Goal: Ask a question

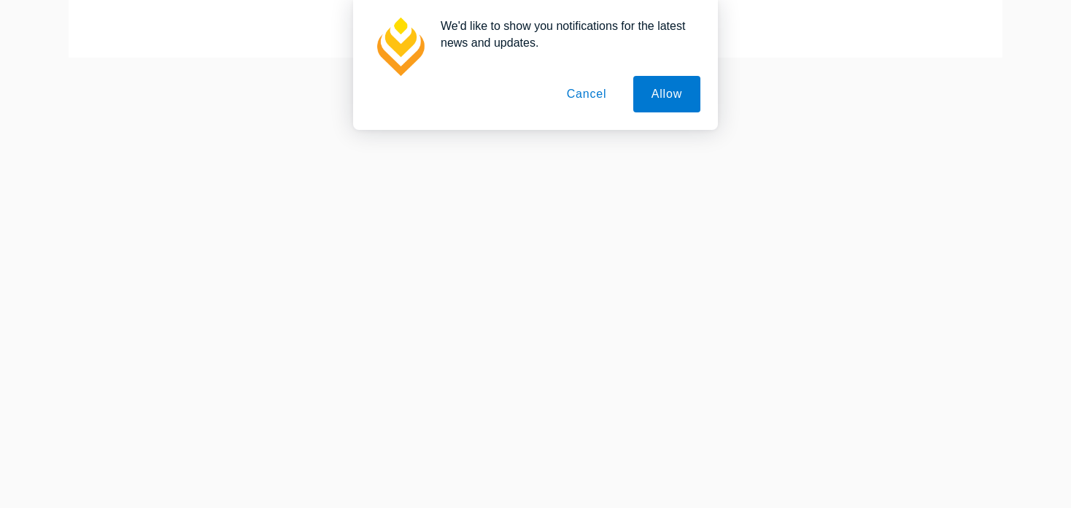
scroll to position [193, 0]
click at [662, 100] on button "Allow" at bounding box center [666, 94] width 67 height 36
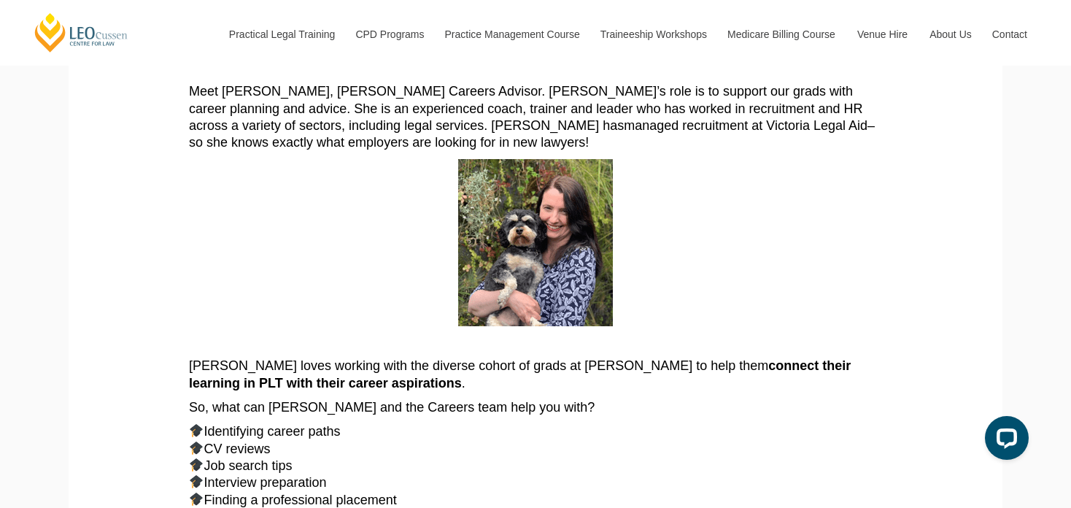
scroll to position [233, 0]
click at [285, 263] on p at bounding box center [535, 241] width 693 height 167
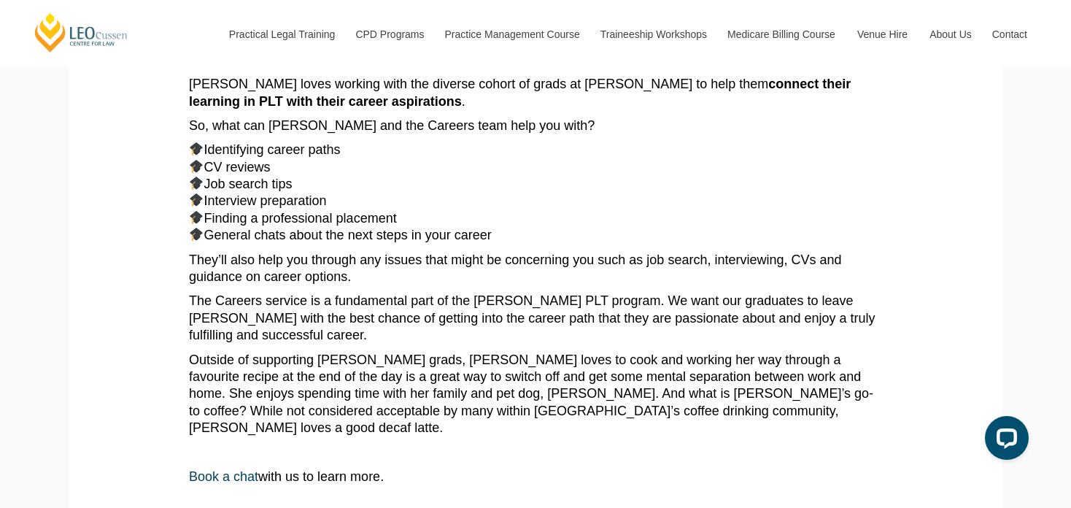
scroll to position [512, 0]
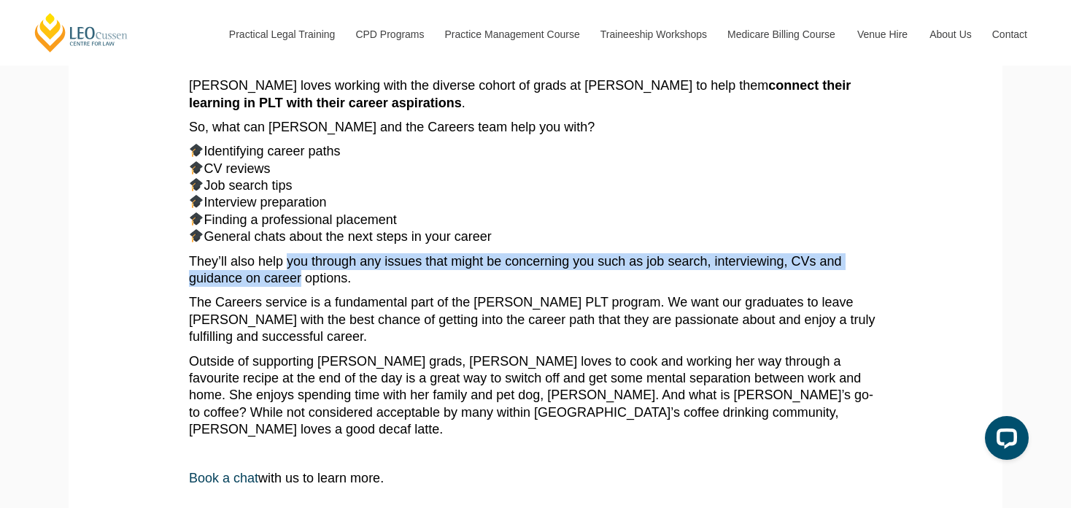
drag, startPoint x: 274, startPoint y: 0, endPoint x: 301, endPoint y: 285, distance: 285.8
click at [301, 285] on span "They’ll also help you through any issues that might be concerning you such as j…" at bounding box center [515, 269] width 653 height 31
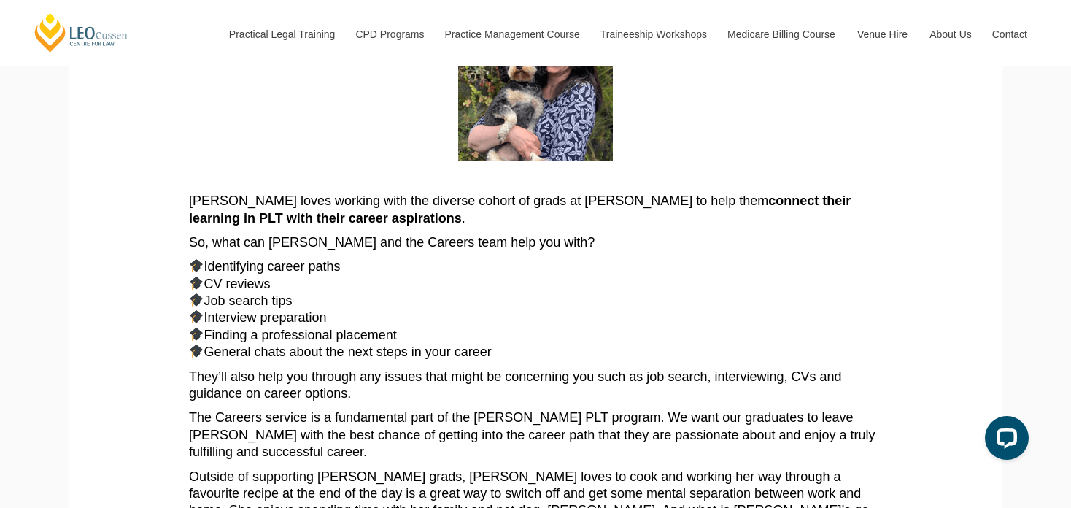
scroll to position [398, 0]
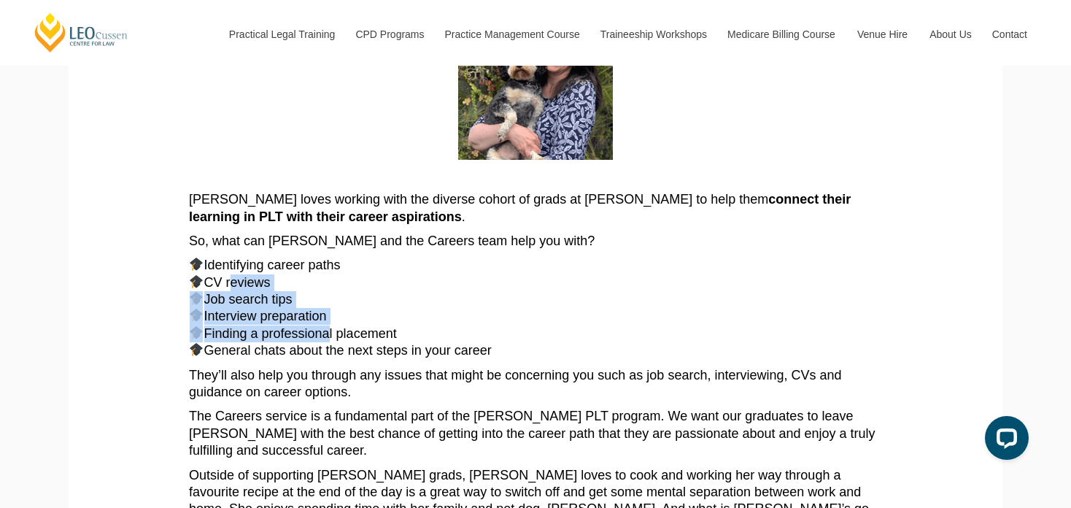
drag, startPoint x: 229, startPoint y: 284, endPoint x: 322, endPoint y: 335, distance: 106.4
click at [322, 335] on p "Identifying career paths CV reviews Job search tips Interview preparation Findi…" at bounding box center [535, 308] width 693 height 102
click at [322, 335] on span "Finding a professional placement" at bounding box center [300, 333] width 193 height 15
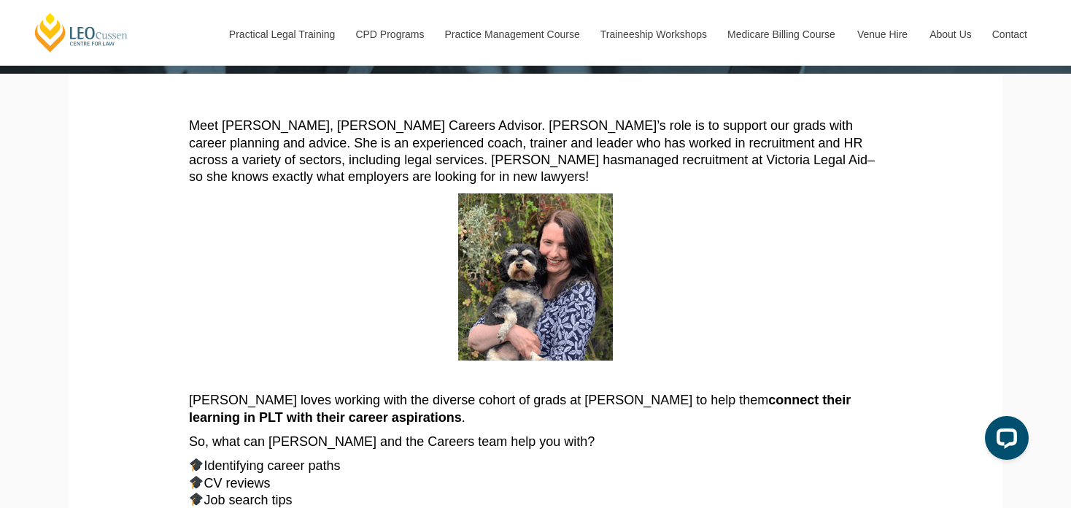
scroll to position [197, 0]
